Goal: Navigation & Orientation: Find specific page/section

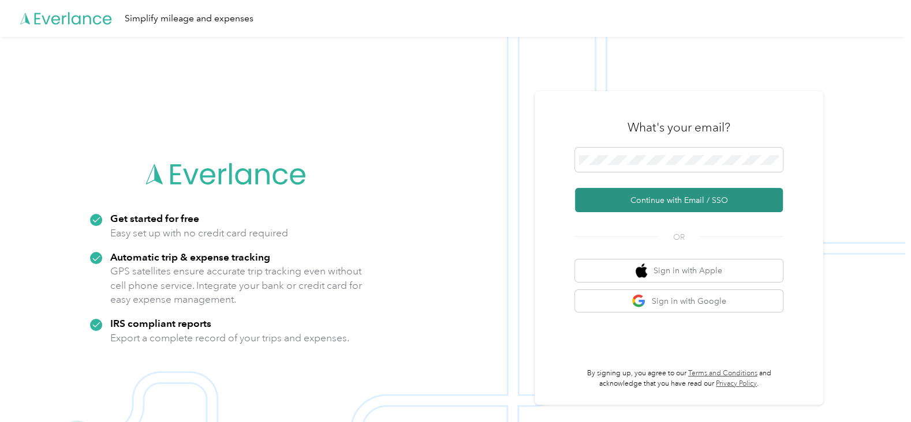
click at [661, 202] on button "Continue with Email / SSO" at bounding box center [679, 200] width 208 height 24
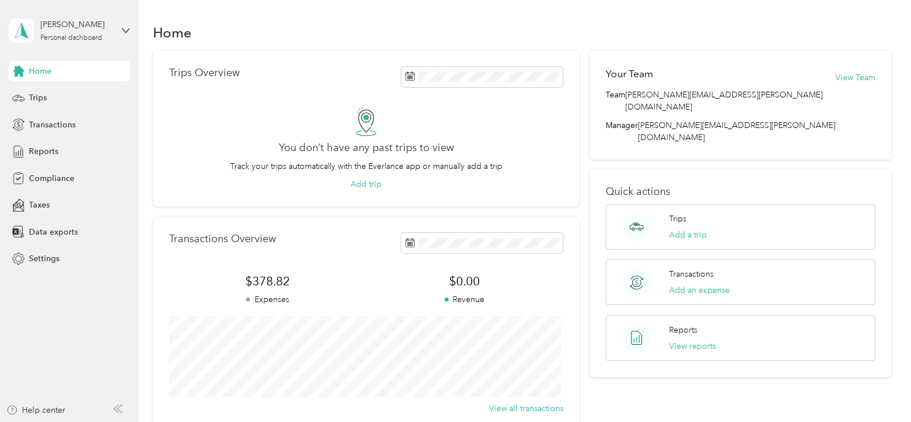
click at [308, 23] on div "Home" at bounding box center [522, 32] width 738 height 24
click at [442, 82] on span at bounding box center [482, 77] width 162 height 20
click at [247, 115] on div "You don’t have any past trips to view Track your trips automatically with the E…" at bounding box center [366, 149] width 394 height 84
click at [36, 98] on span "Trips" at bounding box center [38, 98] width 18 height 12
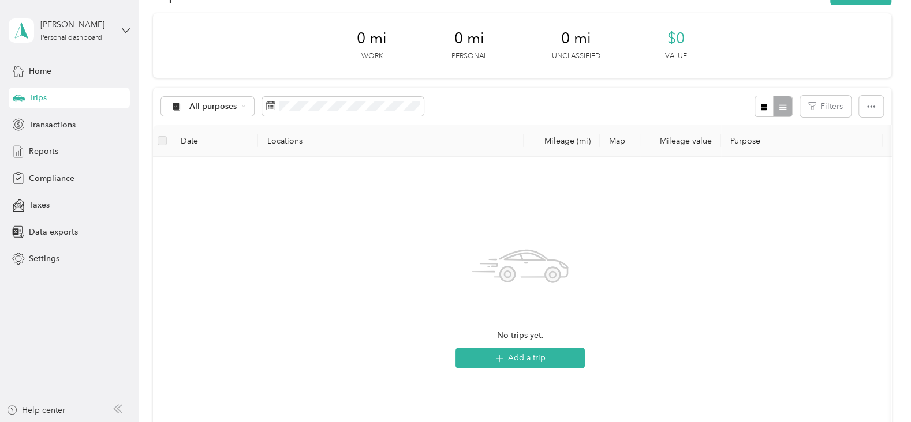
scroll to position [58, 0]
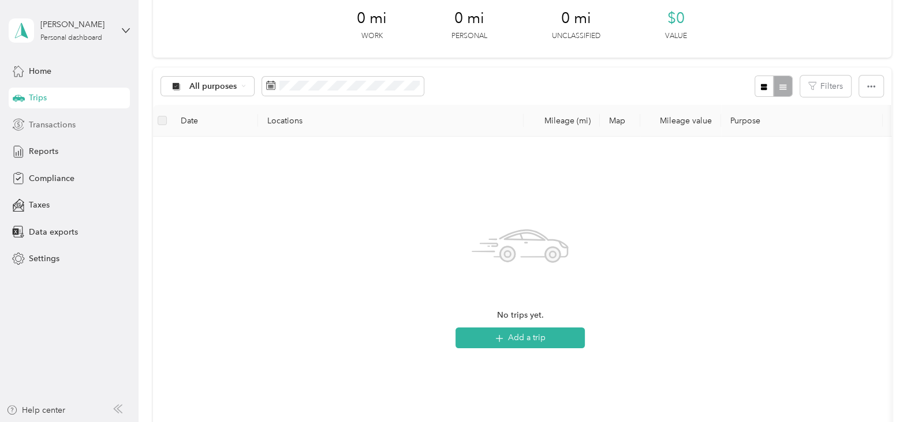
click at [58, 122] on span "Transactions" at bounding box center [52, 125] width 47 height 12
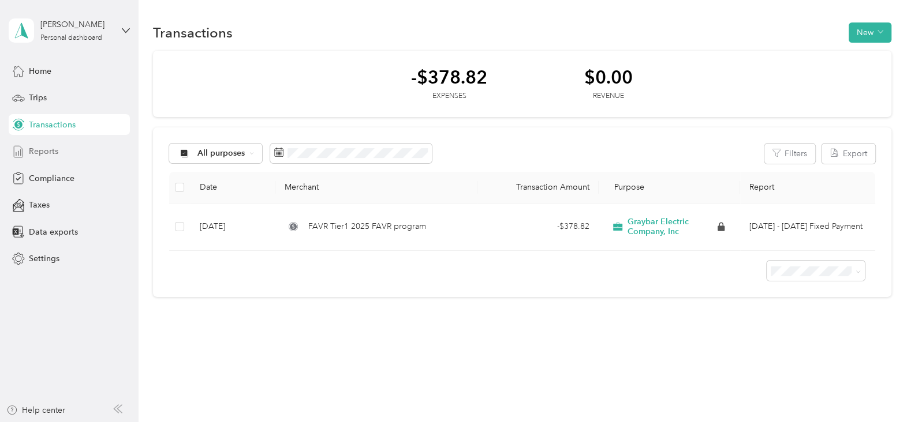
click at [33, 153] on span "Reports" at bounding box center [43, 151] width 29 height 12
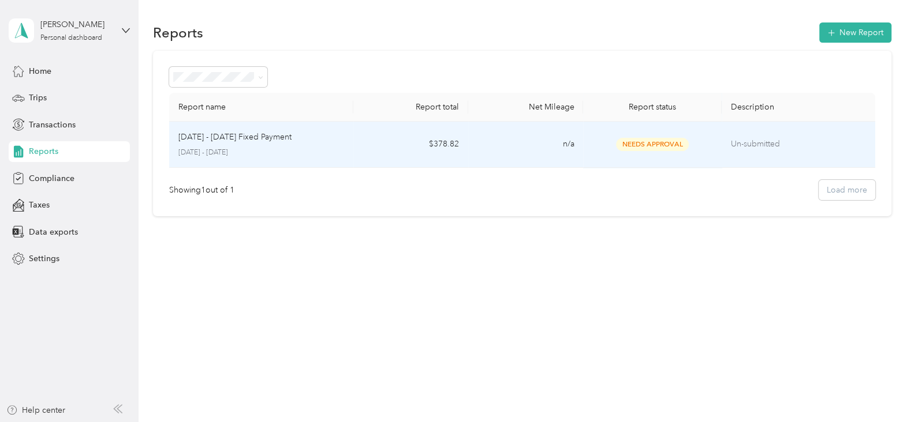
click at [657, 144] on span "Needs Approval" at bounding box center [652, 144] width 73 height 13
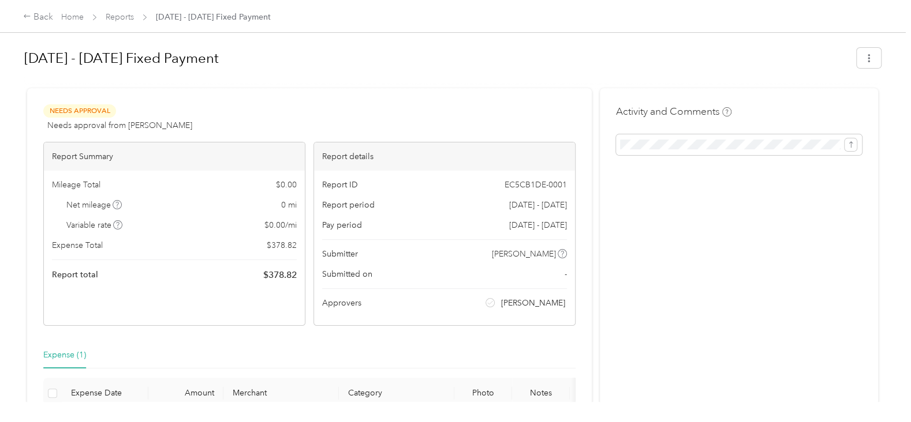
click at [448, 106] on div "Needs Approval Needs approval from [PERSON_NAME] View activity & comments" at bounding box center [309, 118] width 532 height 28
click at [43, 16] on div "Back" at bounding box center [38, 17] width 30 height 14
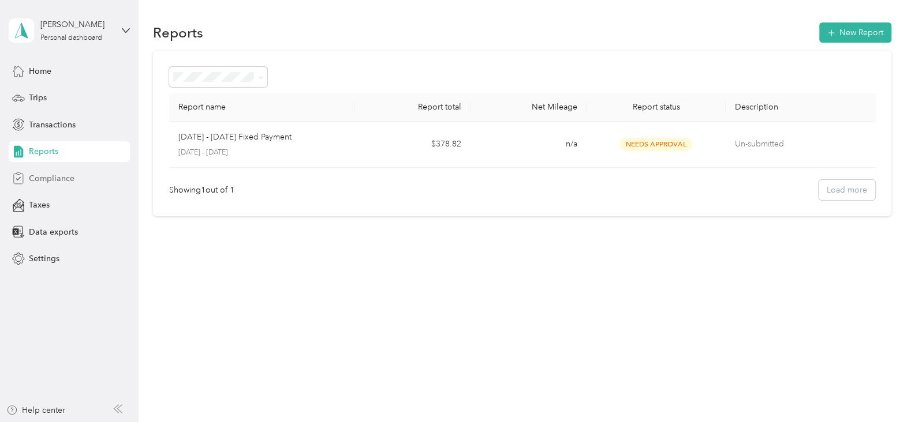
click at [39, 179] on span "Compliance" at bounding box center [52, 179] width 46 height 12
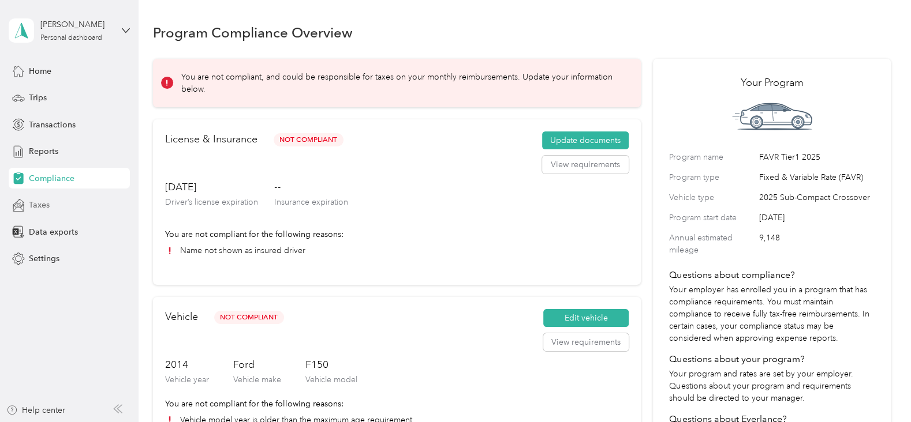
click at [38, 205] on span "Taxes" at bounding box center [39, 205] width 21 height 12
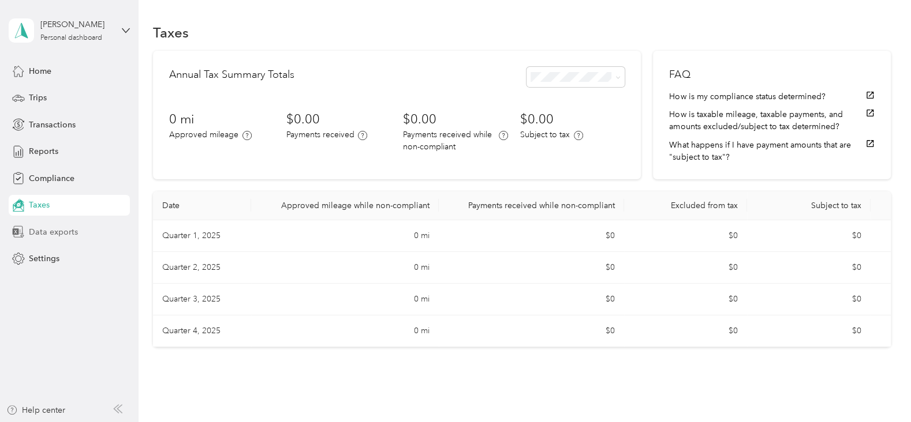
click at [36, 234] on span "Data exports" at bounding box center [53, 232] width 49 height 12
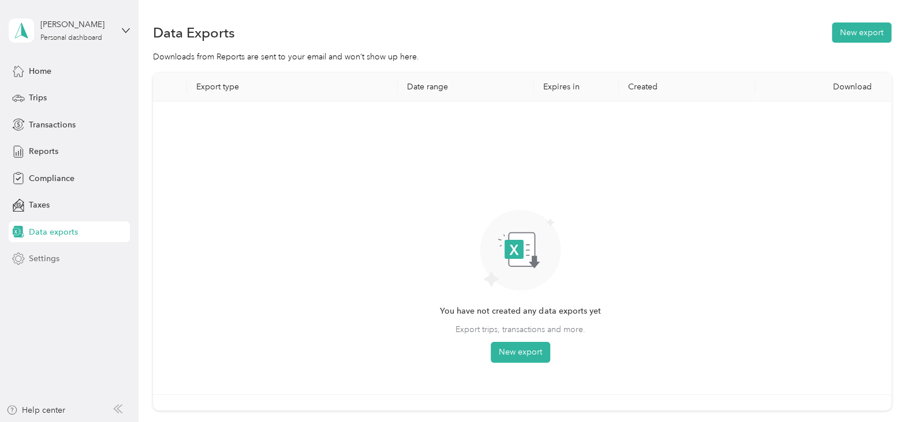
click at [40, 259] on span "Settings" at bounding box center [44, 259] width 31 height 12
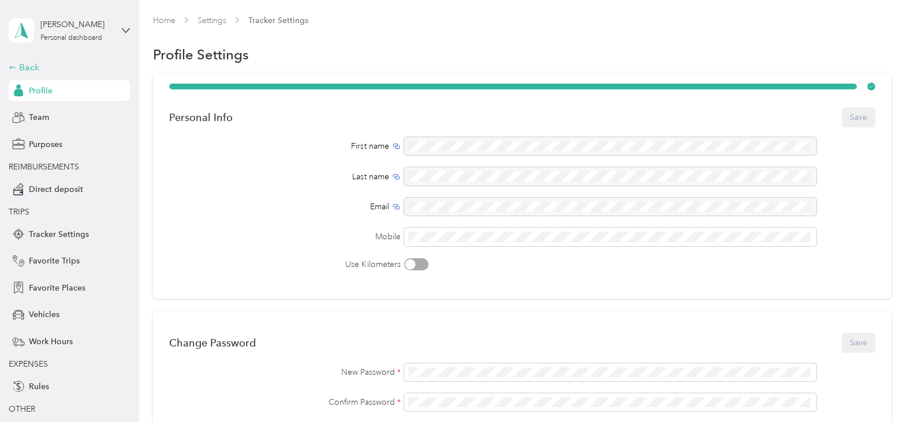
click at [21, 65] on div "Back" at bounding box center [66, 68] width 115 height 14
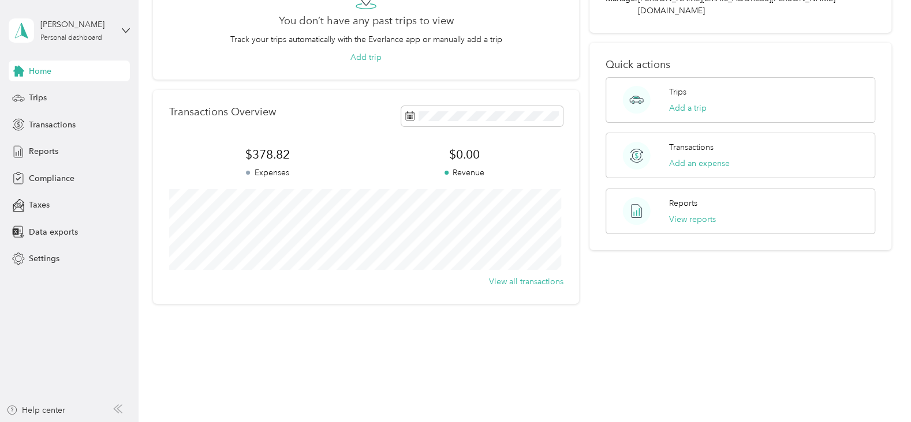
scroll to position [128, 0]
